Goal: Navigation & Orientation: Find specific page/section

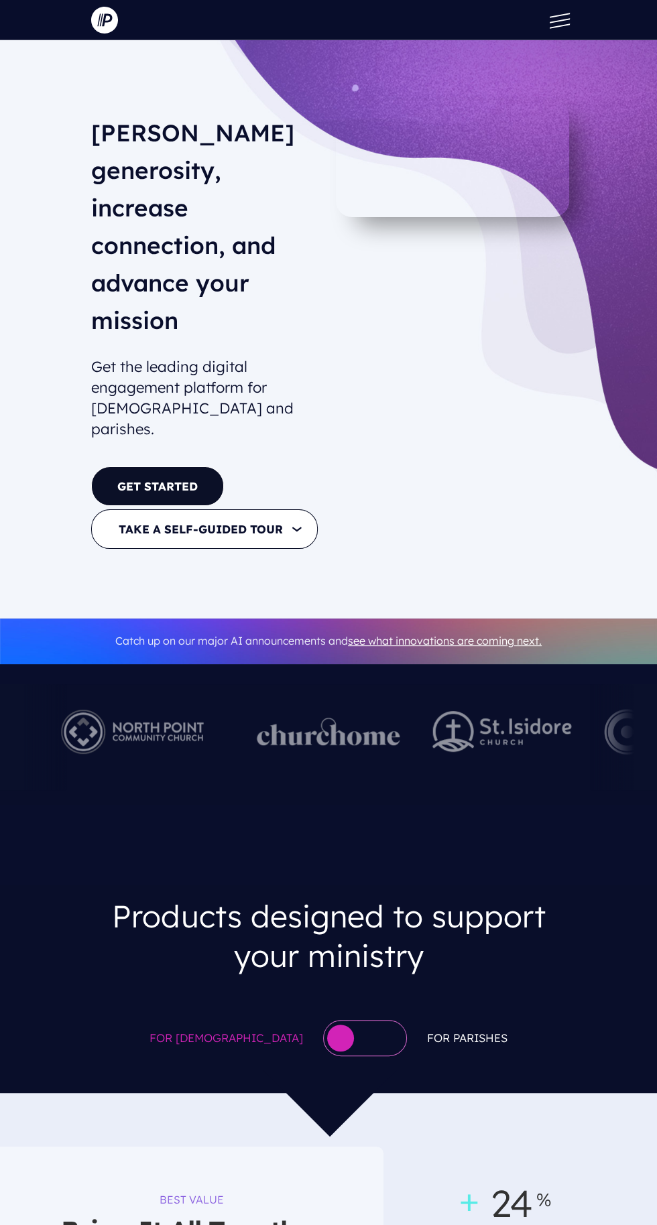
click at [560, 15] on span at bounding box center [560, 15] width 20 height 5
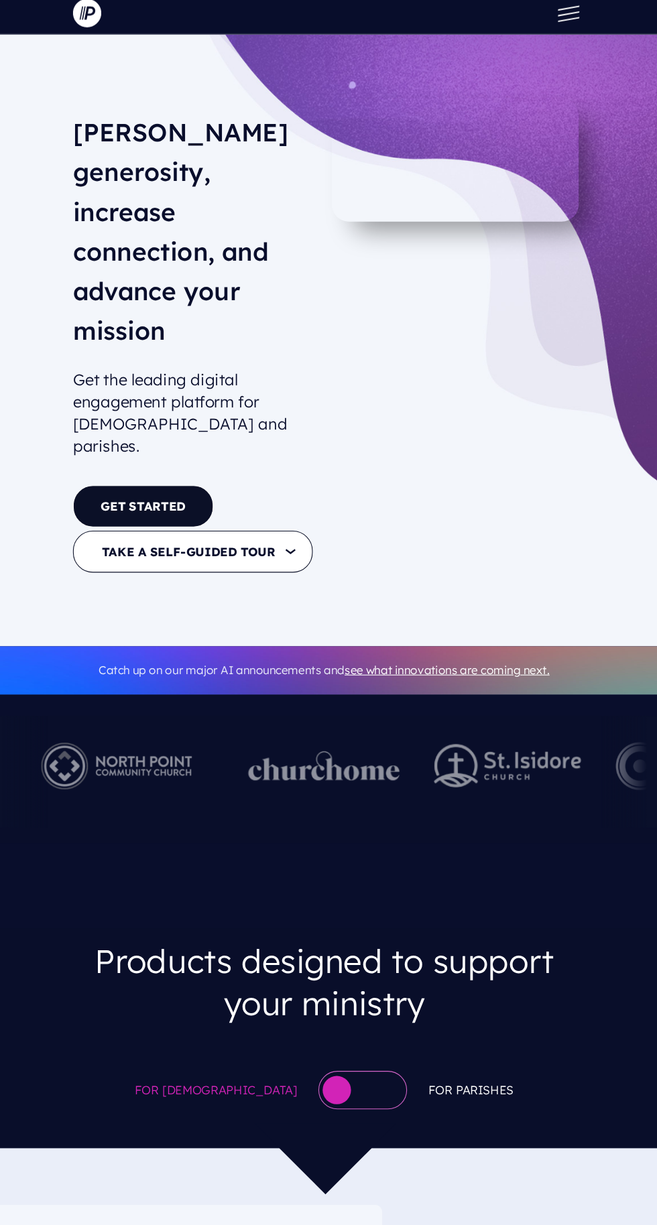
click at [568, 23] on span at bounding box center [560, 25] width 20 height 5
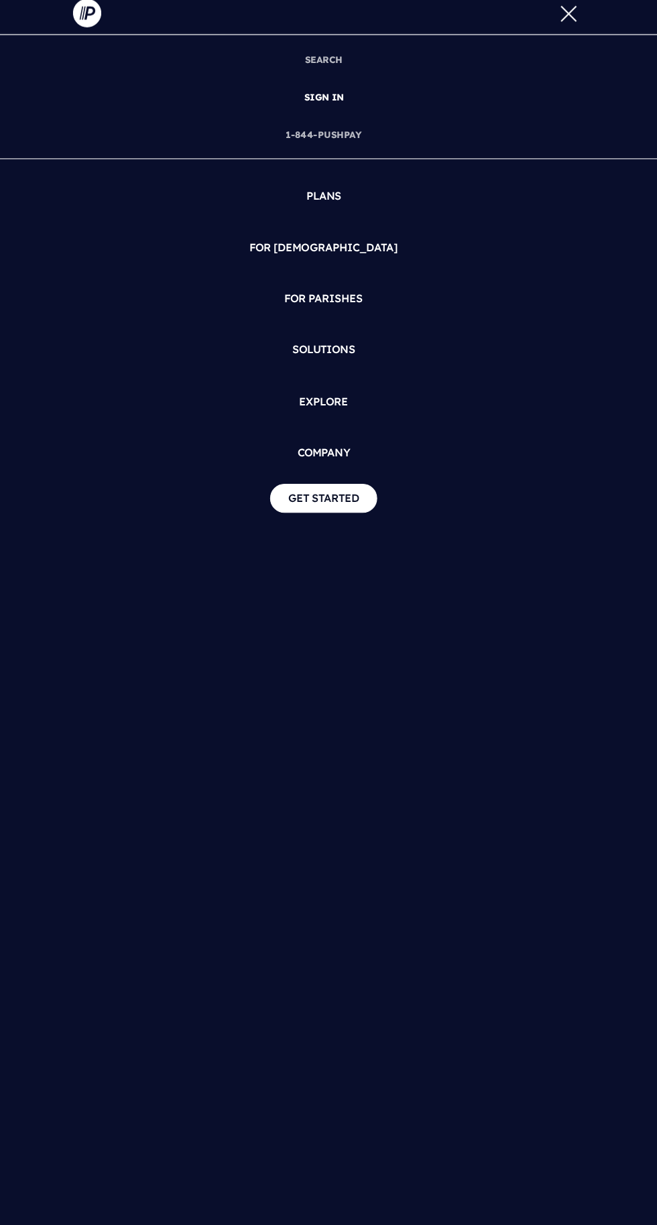
click at [338, 93] on link "SIGN IN" at bounding box center [328, 100] width 48 height 36
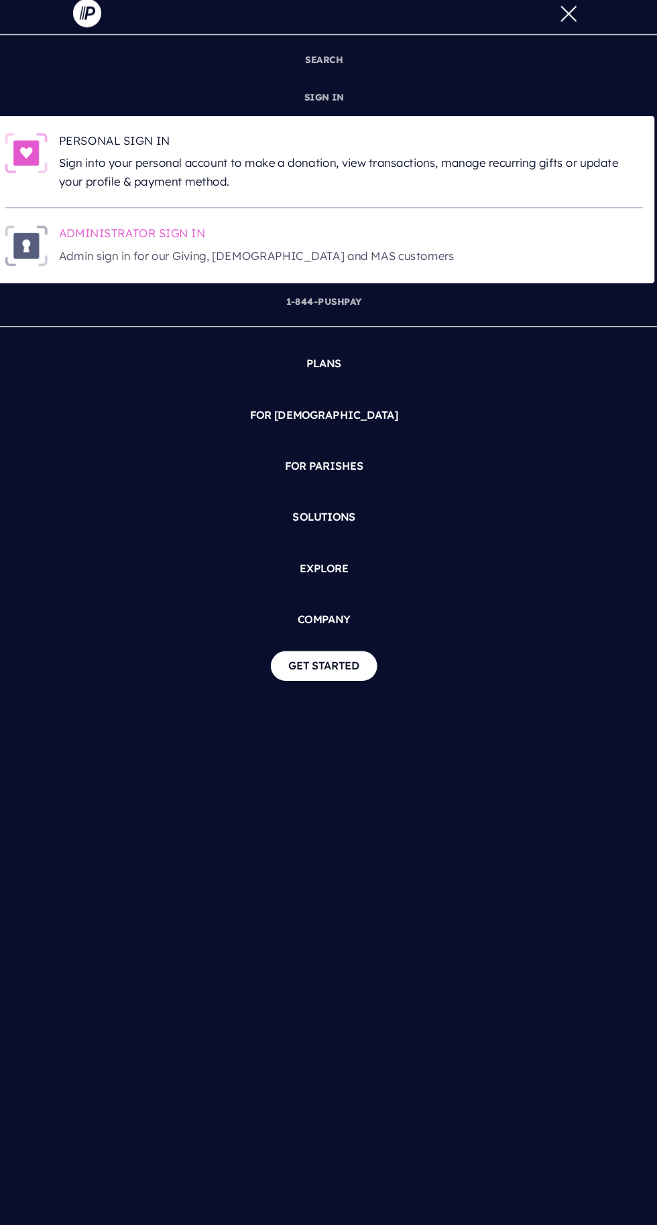
click at [176, 255] on p "Admin sign in for our Giving, [DEMOGRAPHIC_DATA] and MAS customers" at bounding box center [354, 249] width 552 height 17
